Goal: Information Seeking & Learning: Learn about a topic

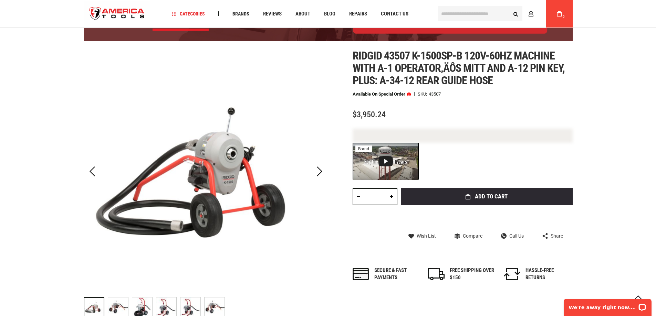
scroll to position [138, 0]
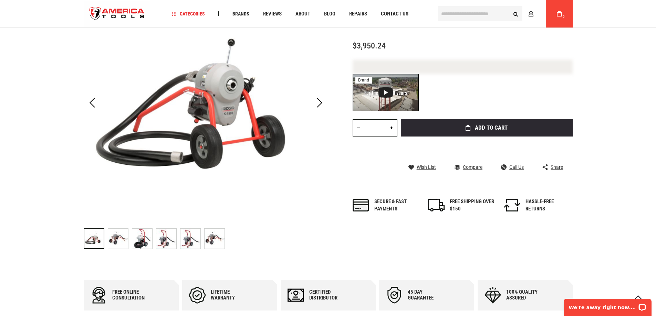
click at [125, 238] on img "RIDGID 43507 K-1500SP-B 120V-60Hz Machine with A-1 Operator‚Äôs Mitt and A-12 P…" at bounding box center [118, 239] width 20 height 20
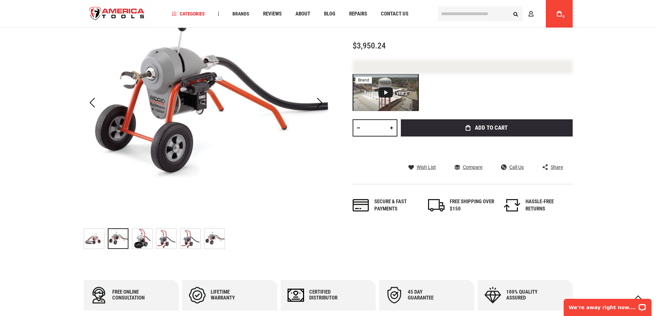
click at [140, 235] on img "RIDGID 43507 K-1500SP-B 120V-60Hz Machine with A-1 Operator‚Äôs Mitt and A-12 P…" at bounding box center [142, 239] width 20 height 20
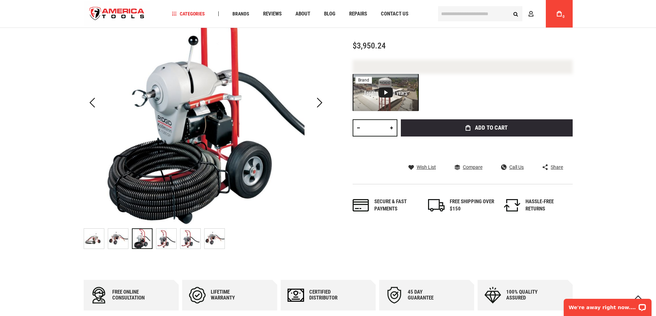
click at [120, 242] on img "RIDGID 43507 K-1500SP-B 120V-60Hz Machine with A-1 Operator‚Äôs Mitt and A-12 P…" at bounding box center [118, 239] width 20 height 20
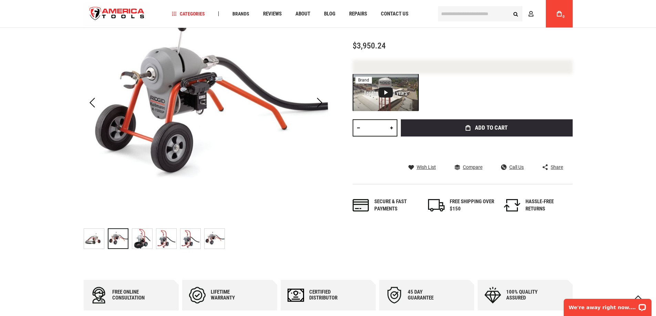
click at [144, 243] on img "RIDGID 43507 K-1500SP-B 120V-60Hz Machine with A-1 Operator‚Äôs Mitt and A-12 P…" at bounding box center [142, 239] width 20 height 20
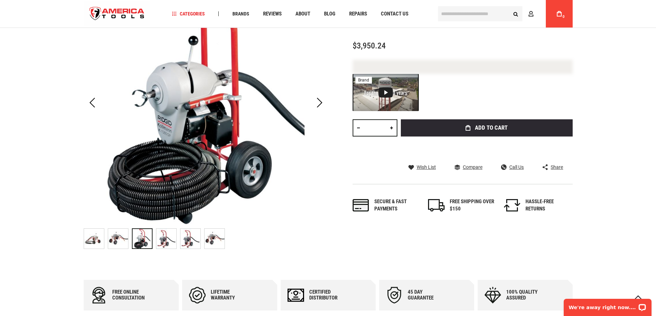
click at [161, 243] on img "RIDGID 43507 K-1500SP-B 120V-60Hz Machine with A-1 Operator‚Äôs Mitt and A-12 P…" at bounding box center [166, 239] width 20 height 20
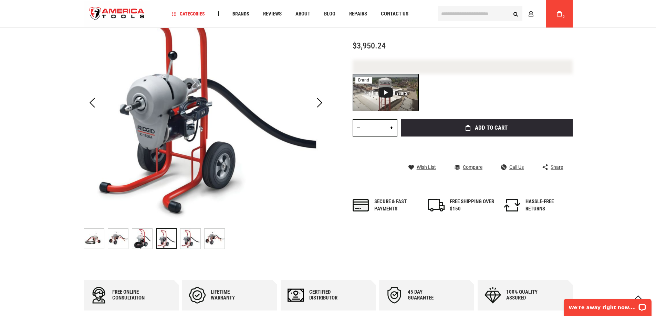
click at [169, 240] on div at bounding box center [166, 239] width 21 height 21
drag, startPoint x: 192, startPoint y: 241, endPoint x: 204, endPoint y: 241, distance: 12.4
click at [192, 241] on img "RIDGID 43507 K-1500SP-B 120V-60Hz Machine with A-1 Operator‚Äôs Mitt and A-12 P…" at bounding box center [190, 239] width 20 height 20
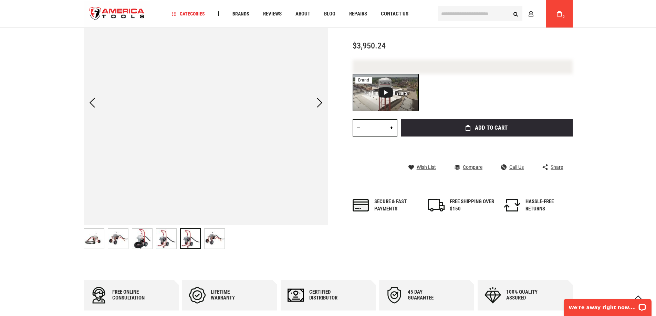
click at [205, 241] on img "RIDGID 43507 K-1500SP-B 120V-60Hz Machine with A-1 Operator‚Äôs Mitt and A-12 P…" at bounding box center [214, 239] width 20 height 20
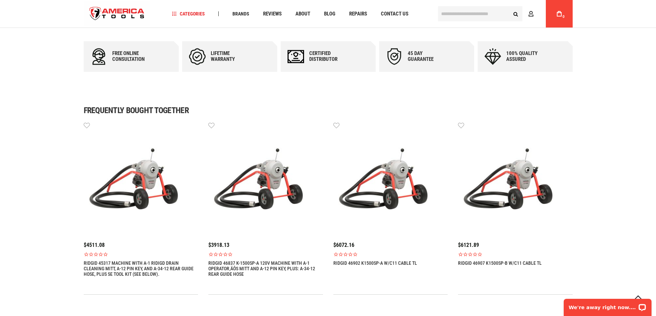
scroll to position [379, 0]
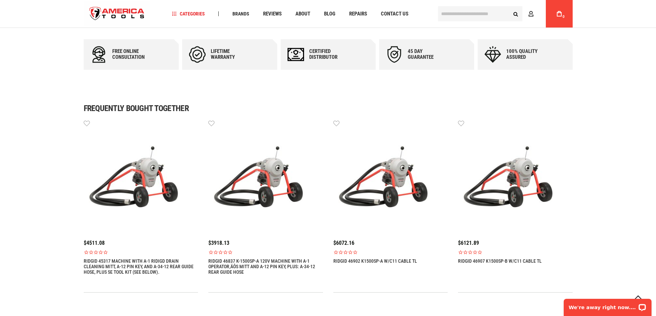
click at [172, 259] on link "RIDGID 45317 MACHINE WITH A-1 RIDIGD DRAIN CLEANING MITT, A-12 PIN KEY, AND A-3…" at bounding box center [141, 266] width 115 height 17
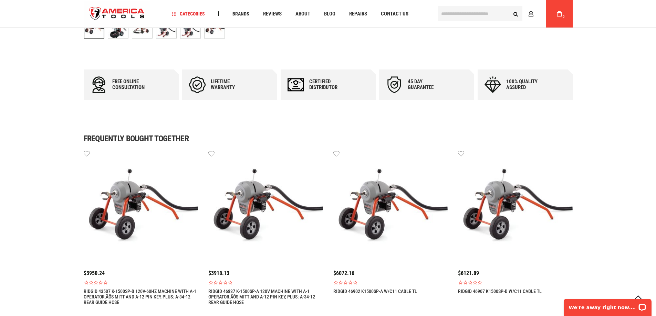
scroll to position [275, 0]
